Goal: Transaction & Acquisition: Download file/media

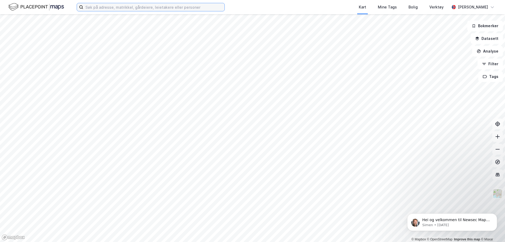
click at [190, 7] on input at bounding box center [153, 7] width 141 height 8
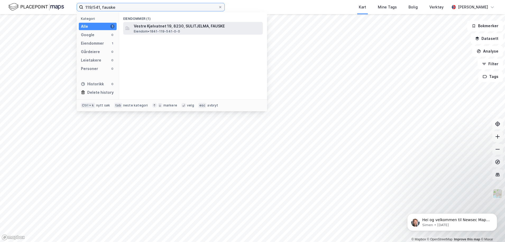
type input "119/541, fauske"
click at [163, 27] on span "Vestre Kjelvatnet 19, 8230, SULITJELMA, FAUSKE" at bounding box center [197, 26] width 127 height 6
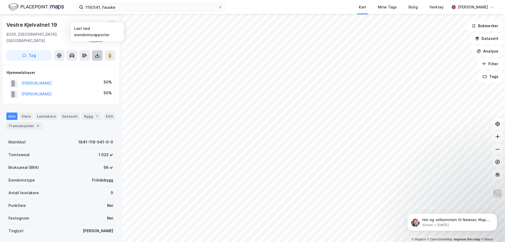
click at [97, 53] on icon at bounding box center [97, 55] width 5 height 5
click at [84, 64] on div "Last ned grunnbok" at bounding box center [71, 66] width 31 height 4
